Goal: Task Accomplishment & Management: Use online tool/utility

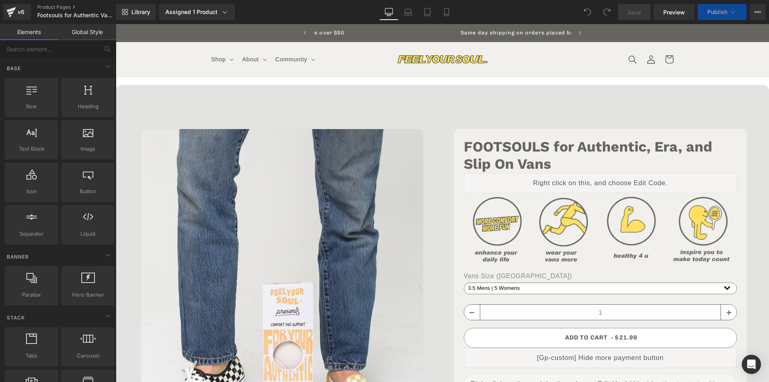
scroll to position [0, 261]
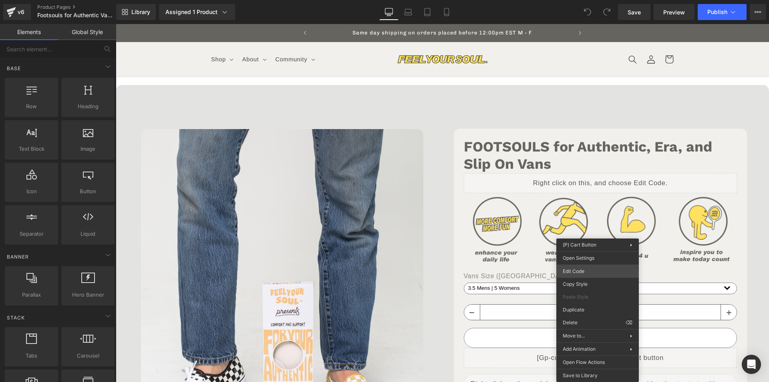
click at [573, 0] on div "You are previewing how the will restyle your page. You can not edit Elements in…" at bounding box center [384, 0] width 769 height 0
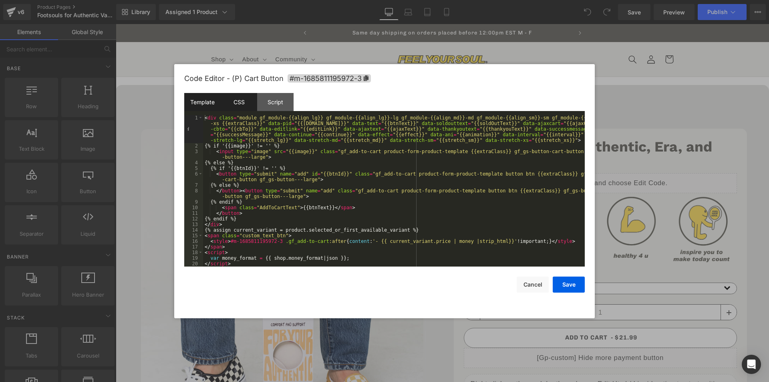
click at [244, 106] on div "CSS" at bounding box center [239, 102] width 36 height 18
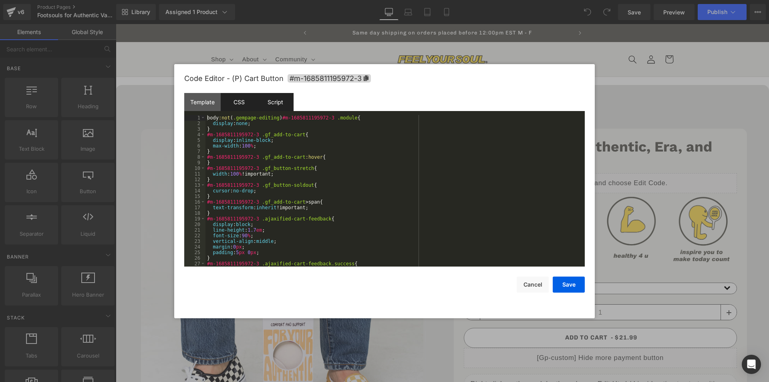
click at [275, 104] on div "Script" at bounding box center [275, 102] width 36 height 18
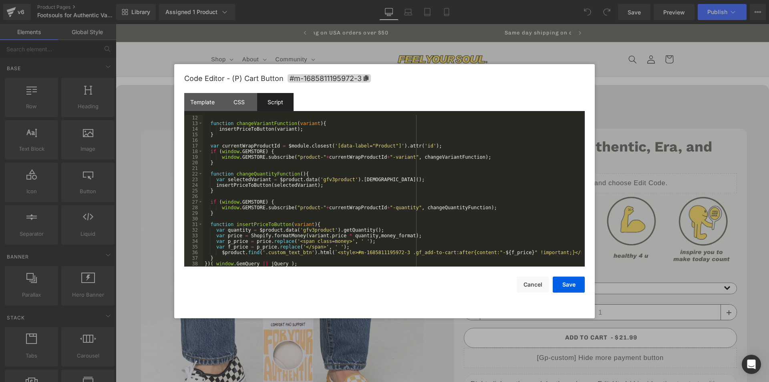
scroll to position [0, 0]
click at [247, 108] on div "CSS" at bounding box center [239, 102] width 36 height 18
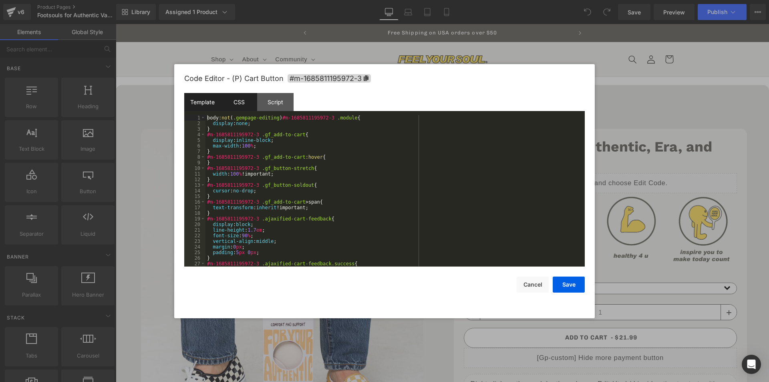
click at [210, 102] on div "Template" at bounding box center [202, 102] width 36 height 18
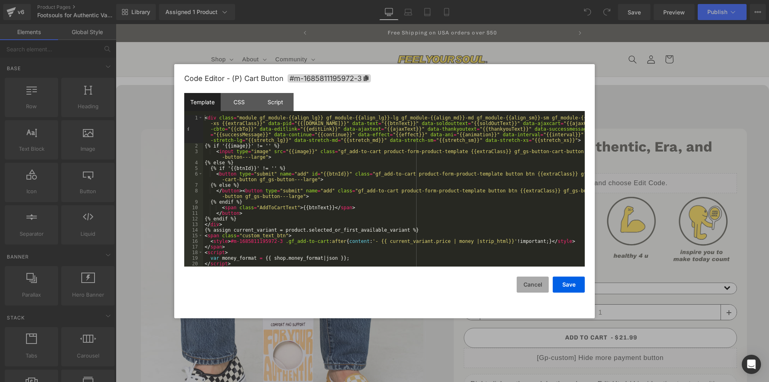
click at [533, 282] on button "Cancel" at bounding box center [533, 284] width 32 height 16
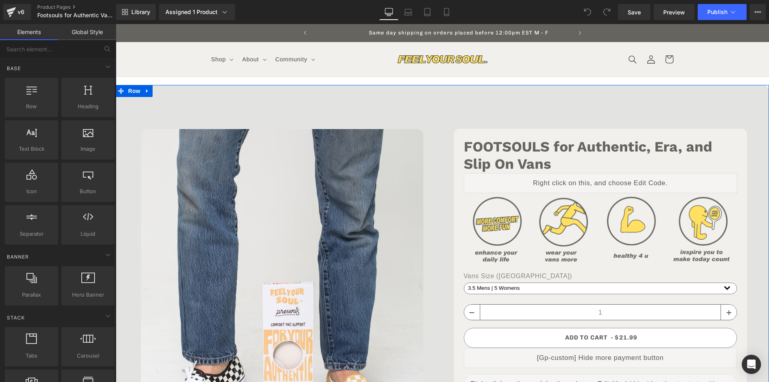
scroll to position [0, 261]
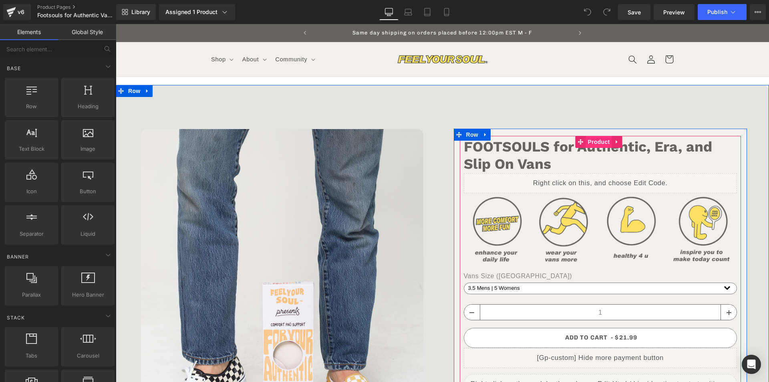
click at [592, 138] on span "Product" at bounding box center [599, 142] width 26 height 12
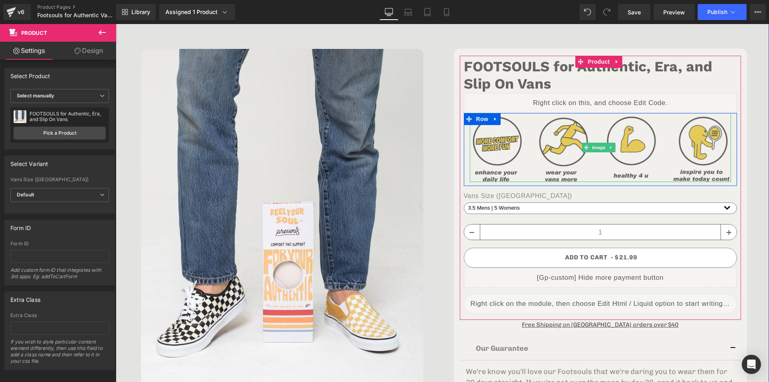
scroll to position [0, 0]
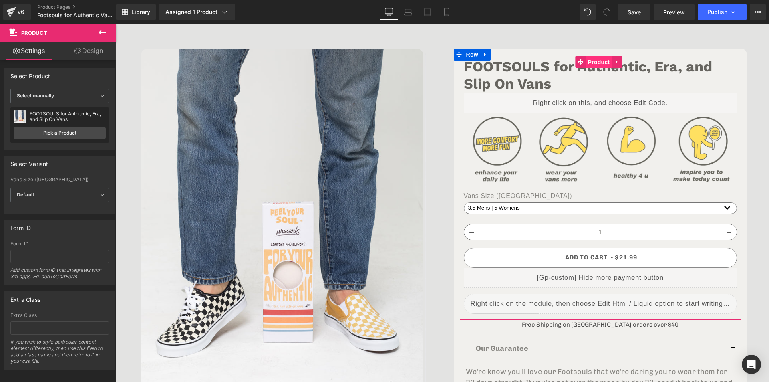
click at [589, 62] on span "Product" at bounding box center [599, 62] width 26 height 12
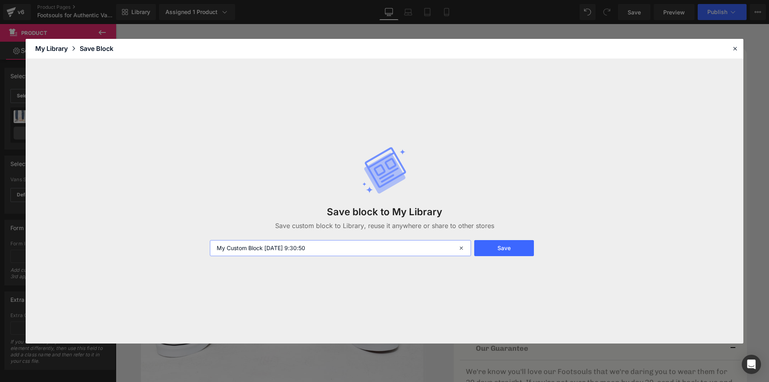
click at [351, 244] on input "My Custom Block 2025-08-14 9:30:50" at bounding box center [340, 248] width 261 height 16
click at [350, 244] on input "My Custom Block 2025-08-14 9:30:50" at bounding box center [340, 248] width 261 height 16
type input "P"
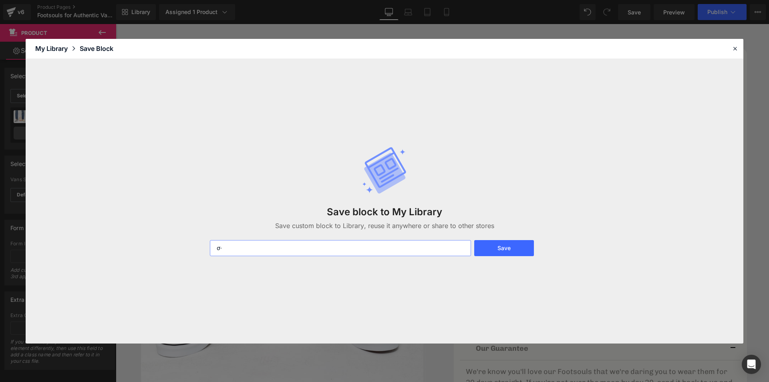
type input "ơ"
type input "[GP] Product with Custom Price on Cart"
click at [505, 248] on button "Save" at bounding box center [504, 248] width 60 height 16
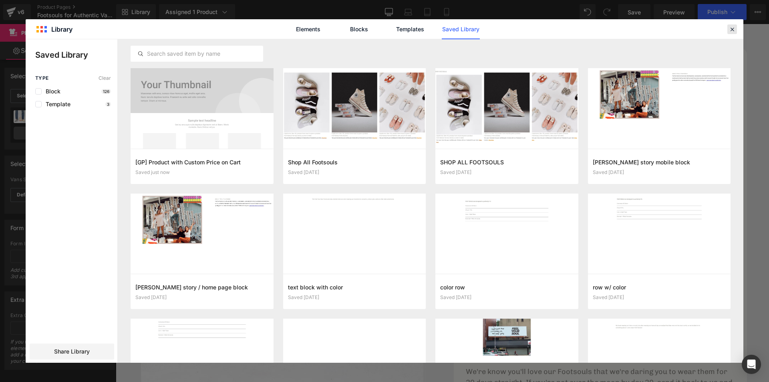
click at [733, 30] on icon at bounding box center [732, 29] width 7 height 7
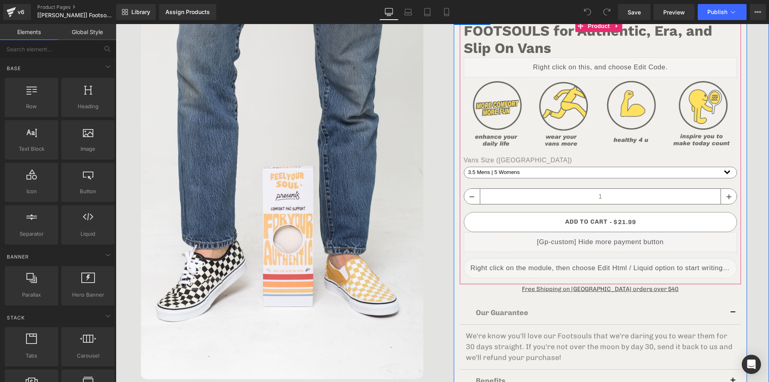
scroll to position [120, 0]
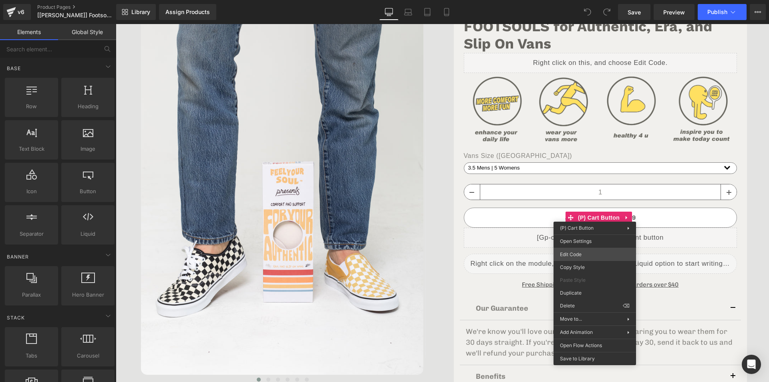
click at [570, 0] on div "You are previewing how the will restyle your page. You can not edit Elements in…" at bounding box center [384, 0] width 769 height 0
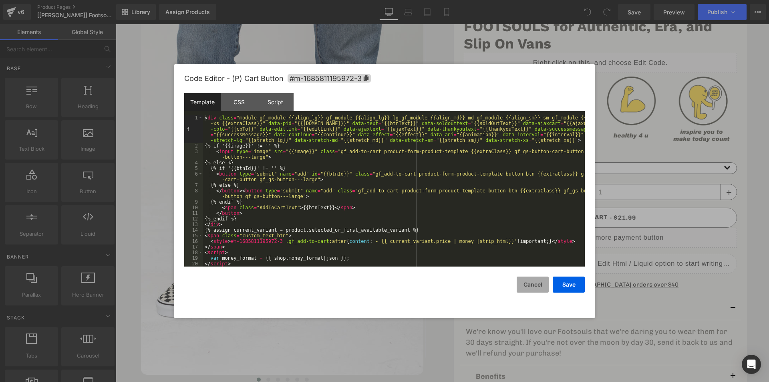
drag, startPoint x: 537, startPoint y: 285, endPoint x: 524, endPoint y: 283, distance: 13.0
click at [536, 285] on button "Cancel" at bounding box center [533, 284] width 32 height 16
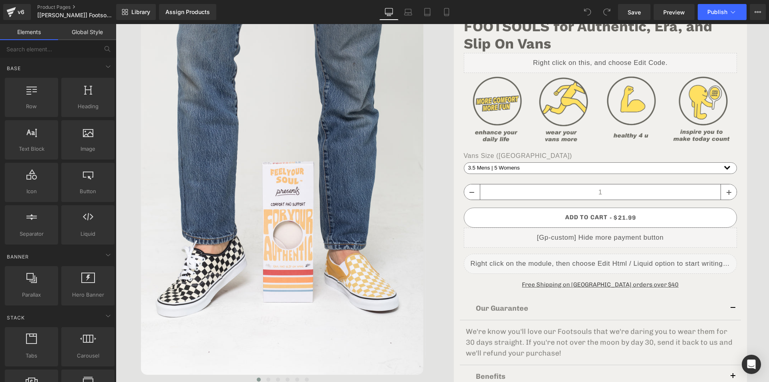
scroll to position [0, 261]
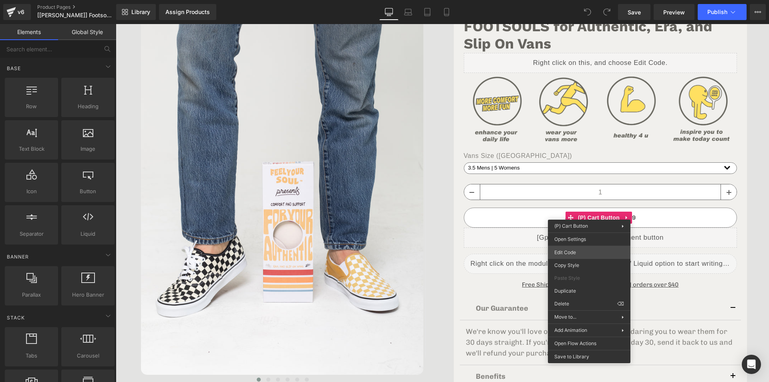
click at [566, 0] on div "You are previewing how the will restyle your page. You can not edit Elements in…" at bounding box center [384, 0] width 769 height 0
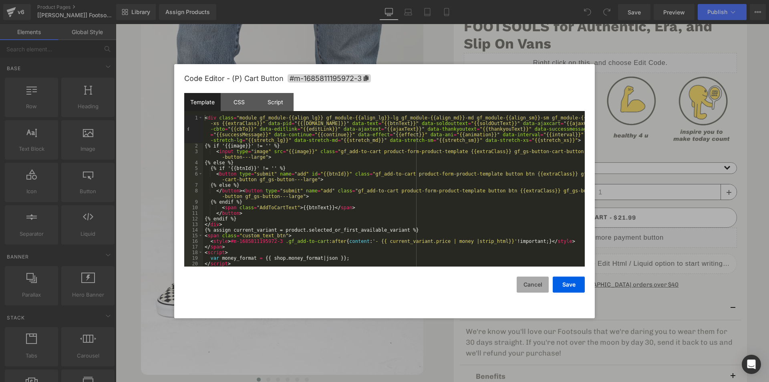
click at [531, 286] on button "Cancel" at bounding box center [533, 284] width 32 height 16
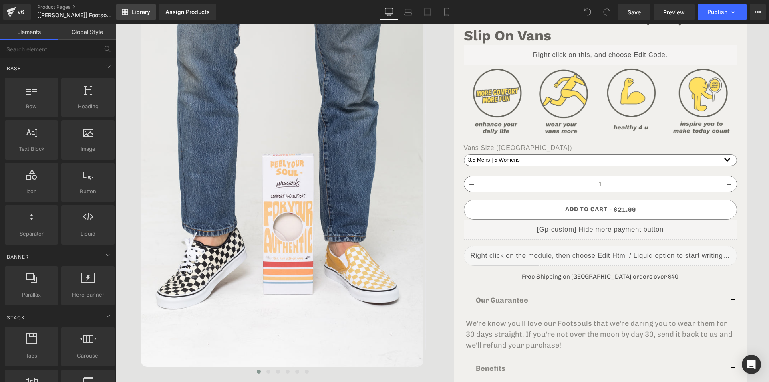
scroll to position [0, 143]
drag, startPoint x: 140, startPoint y: 14, endPoint x: 96, endPoint y: 13, distance: 44.5
click at [140, 14] on span "Library" at bounding box center [140, 11] width 19 height 7
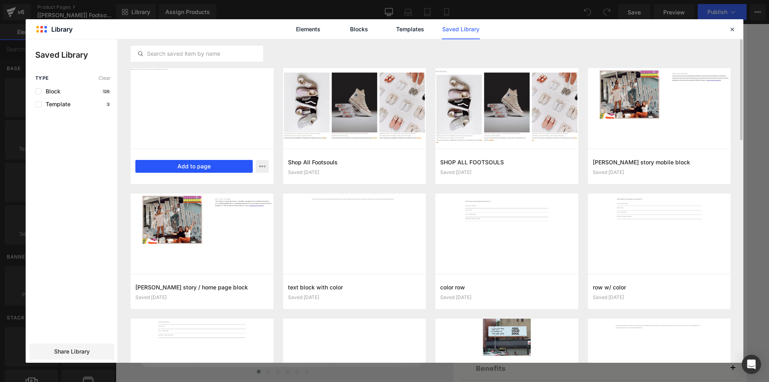
scroll to position [0, 126]
click at [149, 161] on button "Add to page" at bounding box center [193, 166] width 117 height 13
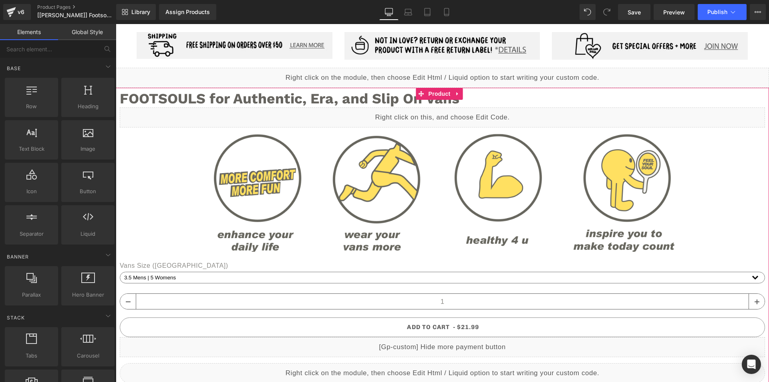
scroll to position [0, 261]
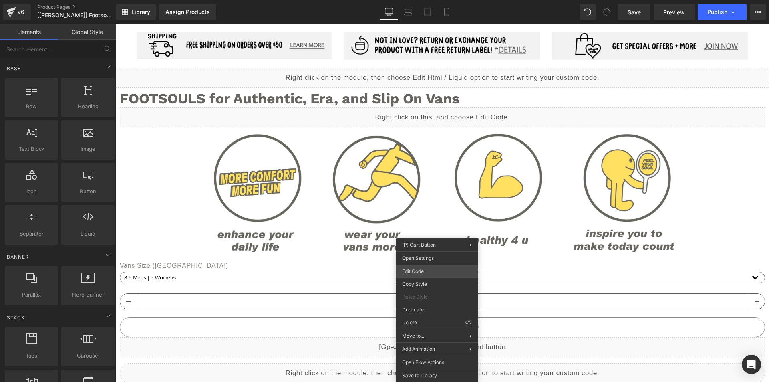
click at [423, 0] on div "You are previewing how the will restyle your page. You can not edit Elements in…" at bounding box center [384, 0] width 769 height 0
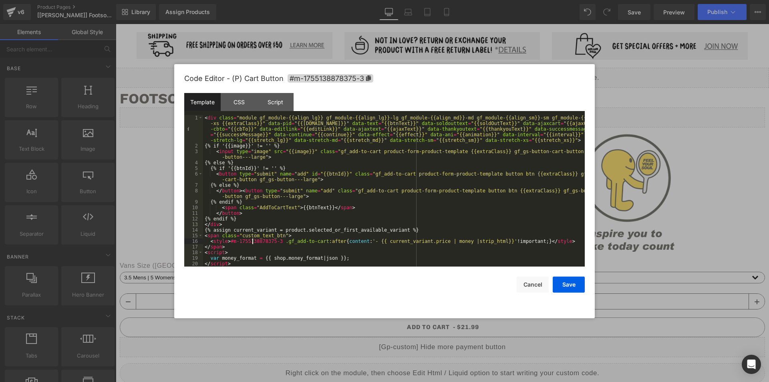
click at [253, 241] on div "< div class = "module gf_module-{{align_lg}} gf_module-{{align_lg}}-lg gf_modul…" at bounding box center [394, 207] width 382 height 185
click at [241, 104] on div "CSS" at bounding box center [239, 102] width 36 height 18
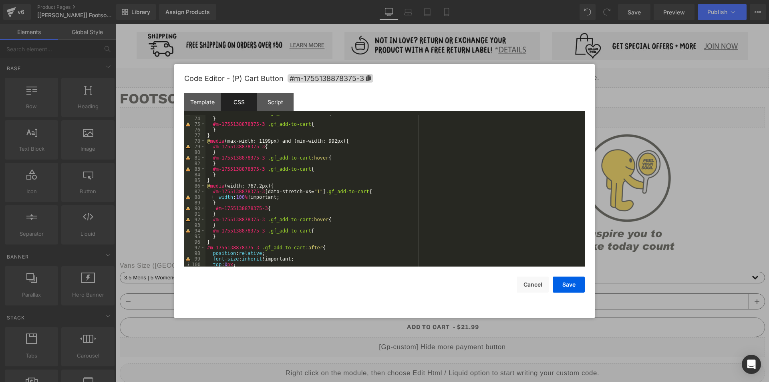
scroll to position [437, 0]
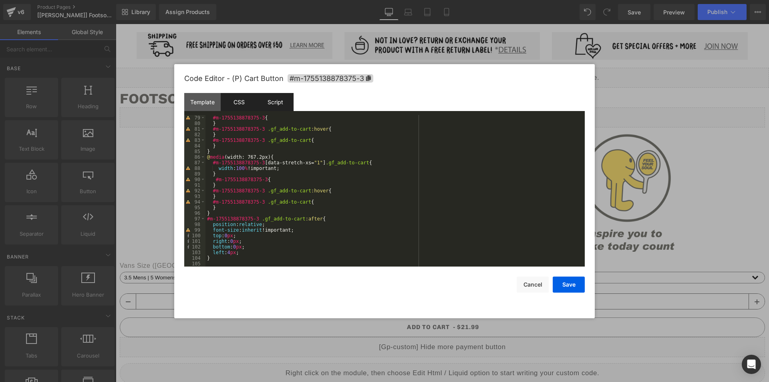
click at [270, 107] on div "Script" at bounding box center [275, 102] width 36 height 18
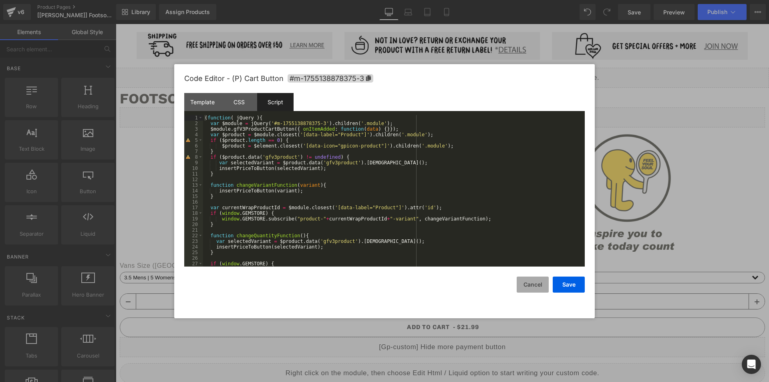
scroll to position [0, 261]
click at [528, 283] on button "Cancel" at bounding box center [533, 284] width 32 height 16
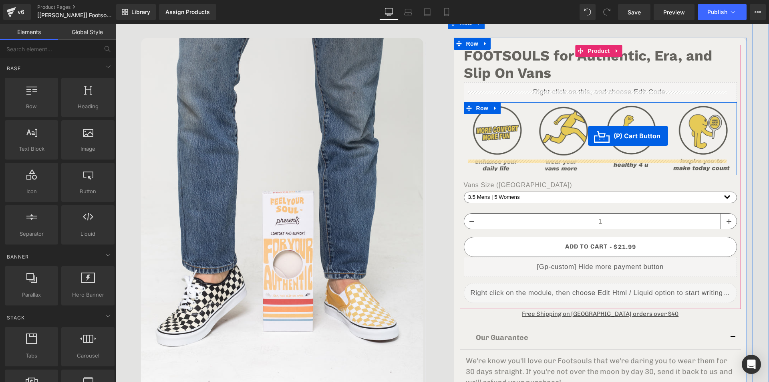
scroll to position [120, 0]
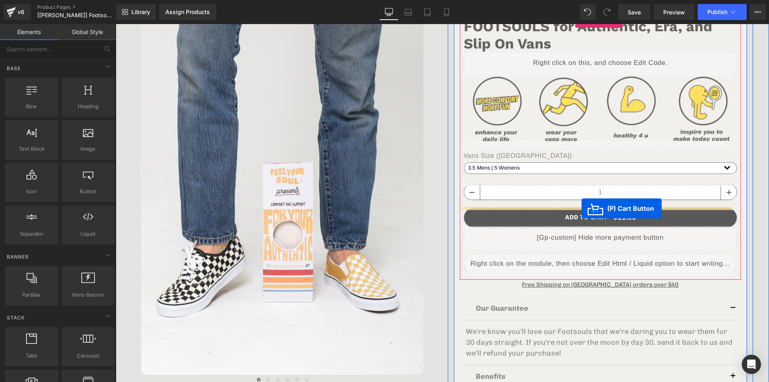
drag, startPoint x: 411, startPoint y: 303, endPoint x: 582, endPoint y: 208, distance: 194.9
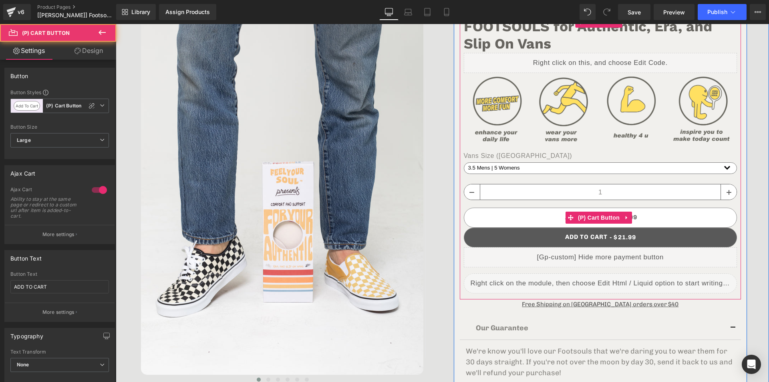
scroll to position [0, 261]
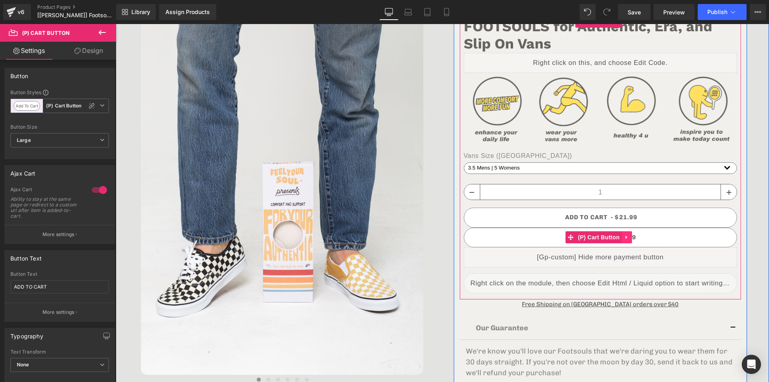
click at [625, 236] on icon at bounding box center [627, 237] width 6 height 6
click at [629, 234] on icon at bounding box center [632, 237] width 6 height 6
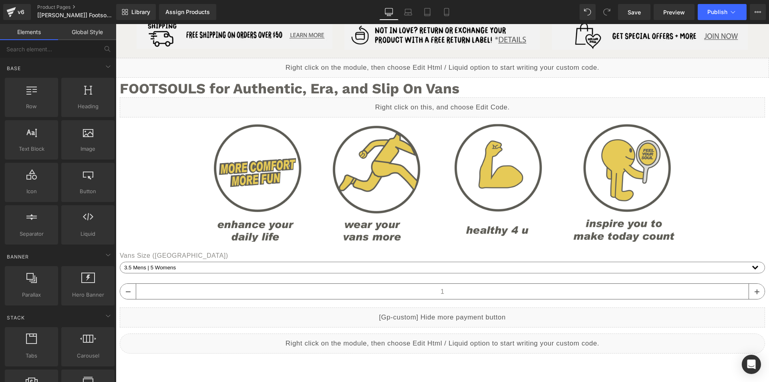
scroll to position [2880, 0]
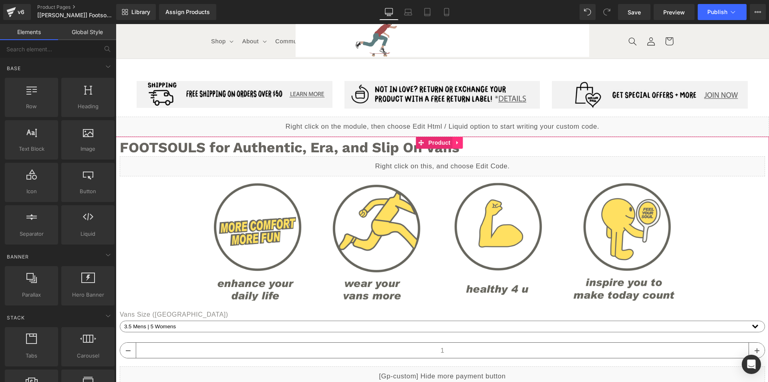
click at [459, 139] on icon at bounding box center [458, 142] width 6 height 6
click at [463, 140] on icon at bounding box center [463, 143] width 6 height 6
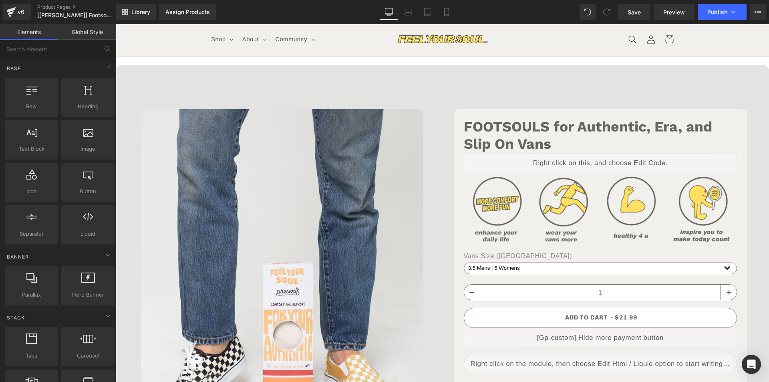
scroll to position [0, 0]
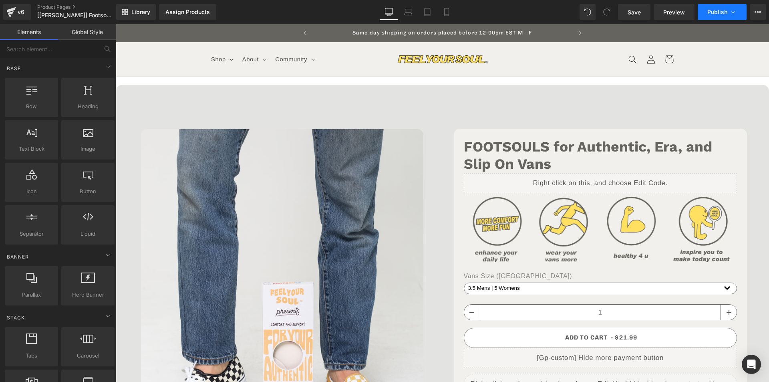
click at [709, 16] on button "Publish" at bounding box center [722, 12] width 49 height 16
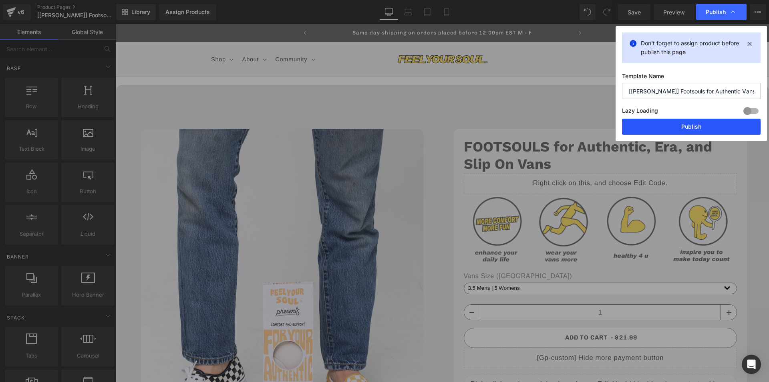
click at [671, 123] on button "Publish" at bounding box center [691, 127] width 139 height 16
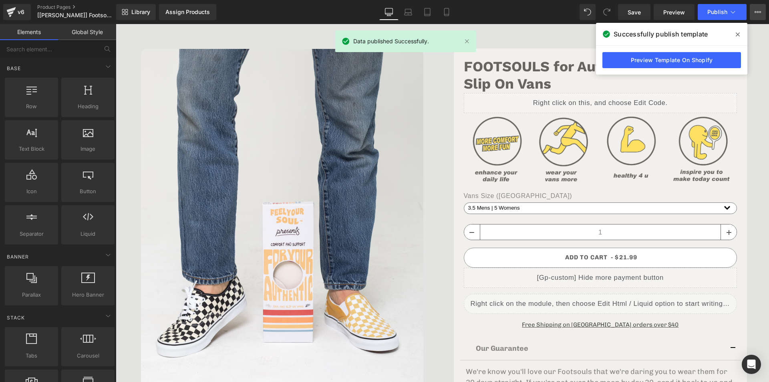
click at [759, 11] on icon at bounding box center [758, 12] width 6 height 6
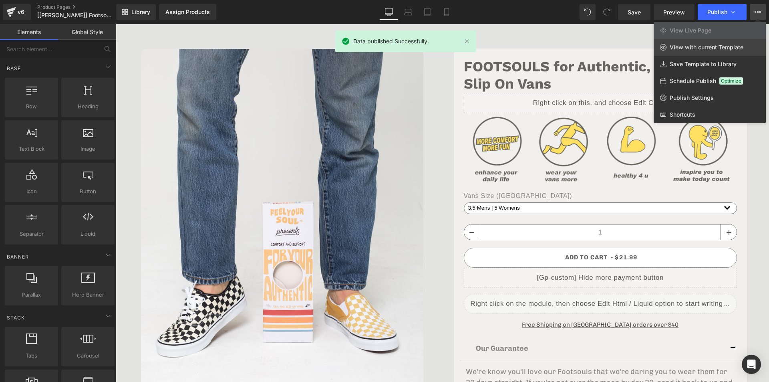
click at [722, 42] on link "View with current Template" at bounding box center [710, 47] width 112 height 17
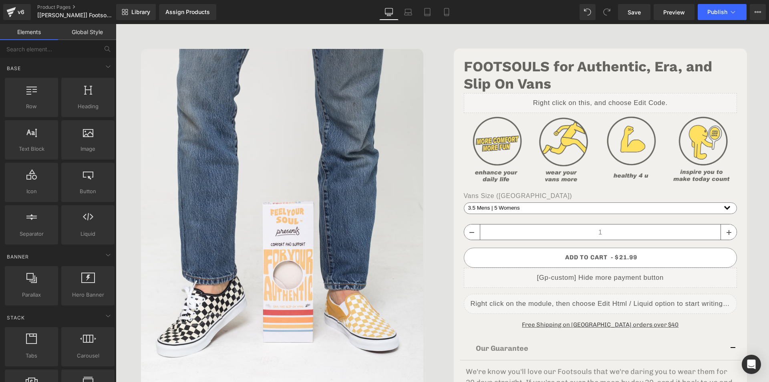
scroll to position [0, 261]
click at [55, 9] on link "Product Pages" at bounding box center [83, 7] width 92 height 6
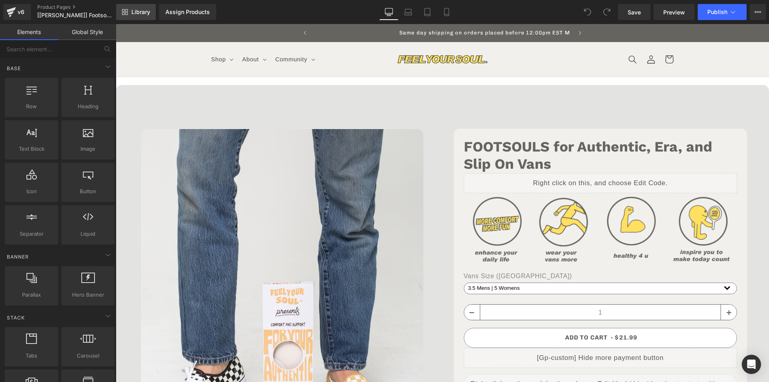
click at [148, 9] on span "Library" at bounding box center [140, 11] width 19 height 7
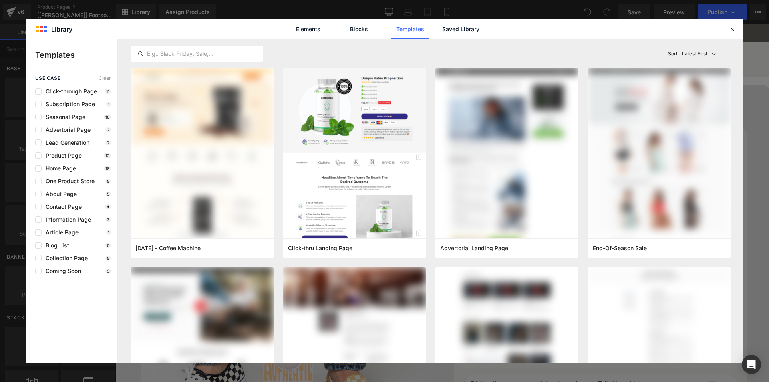
click at [436, 30] on div "Elements Blocks Templates Saved Library" at bounding box center [385, 29] width 204 height 20
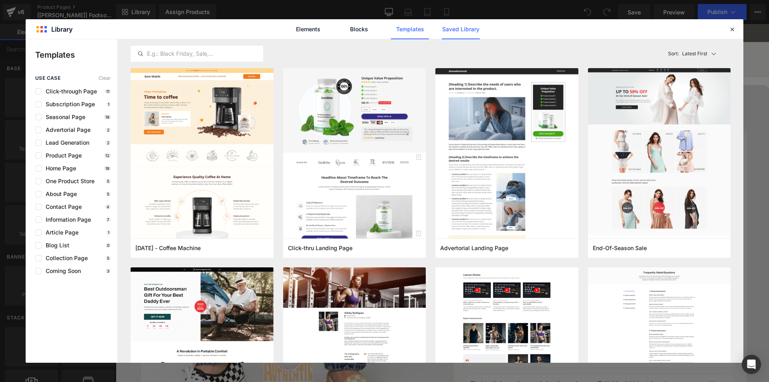
click at [446, 30] on link "Saved Library" at bounding box center [461, 29] width 38 height 20
